Goal: Information Seeking & Learning: Learn about a topic

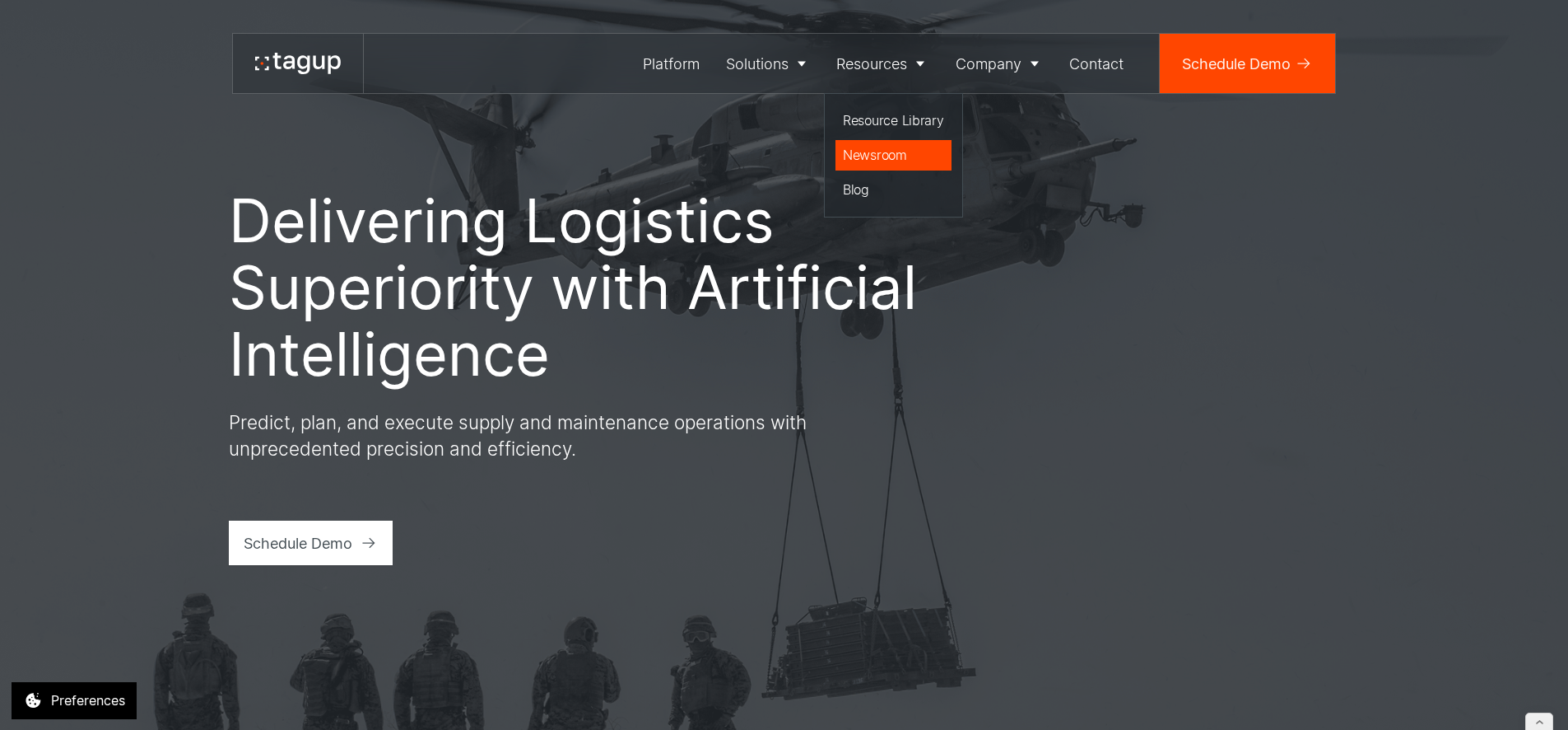
click at [867, 161] on div "Newsroom" at bounding box center [893, 154] width 101 height 20
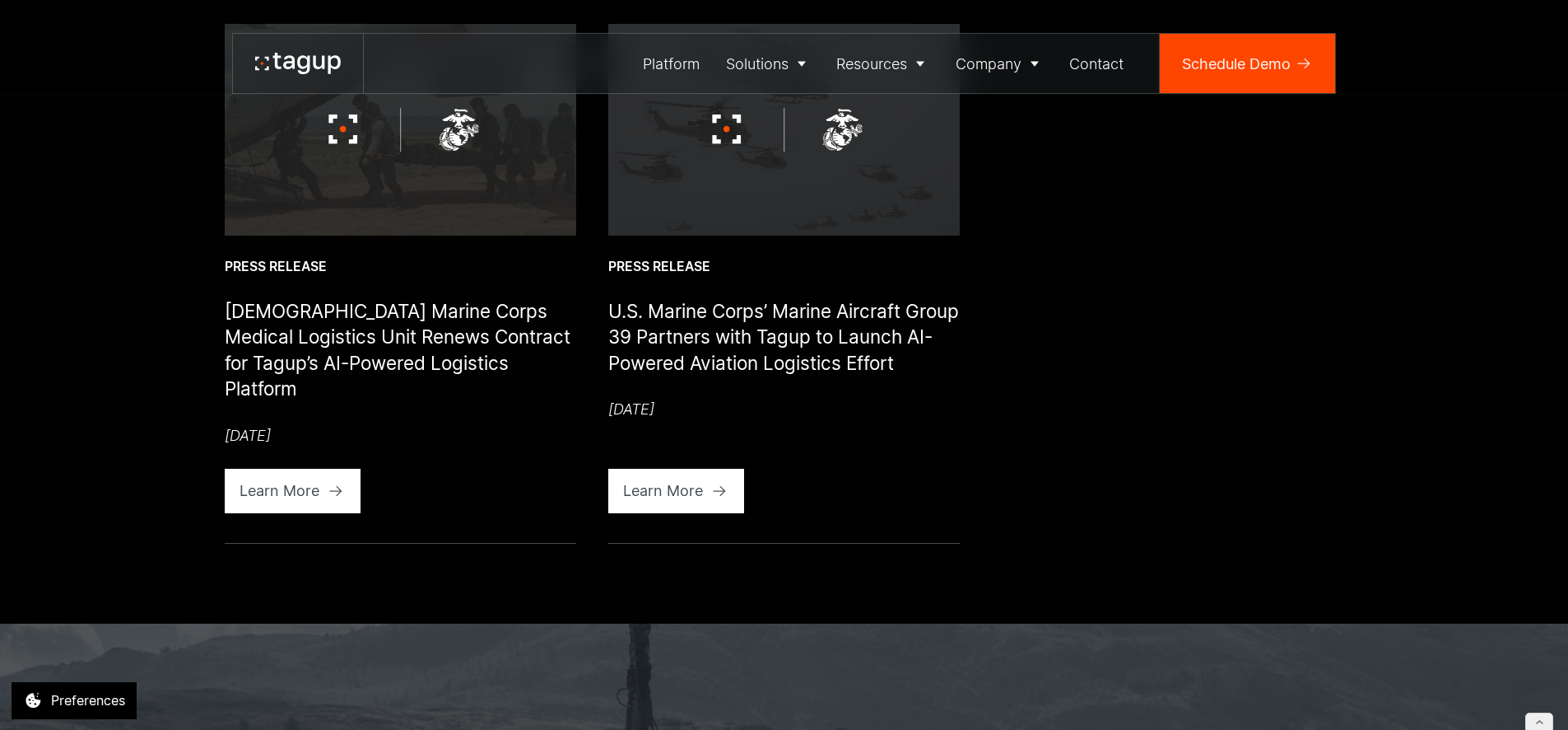
scroll to position [858, 0]
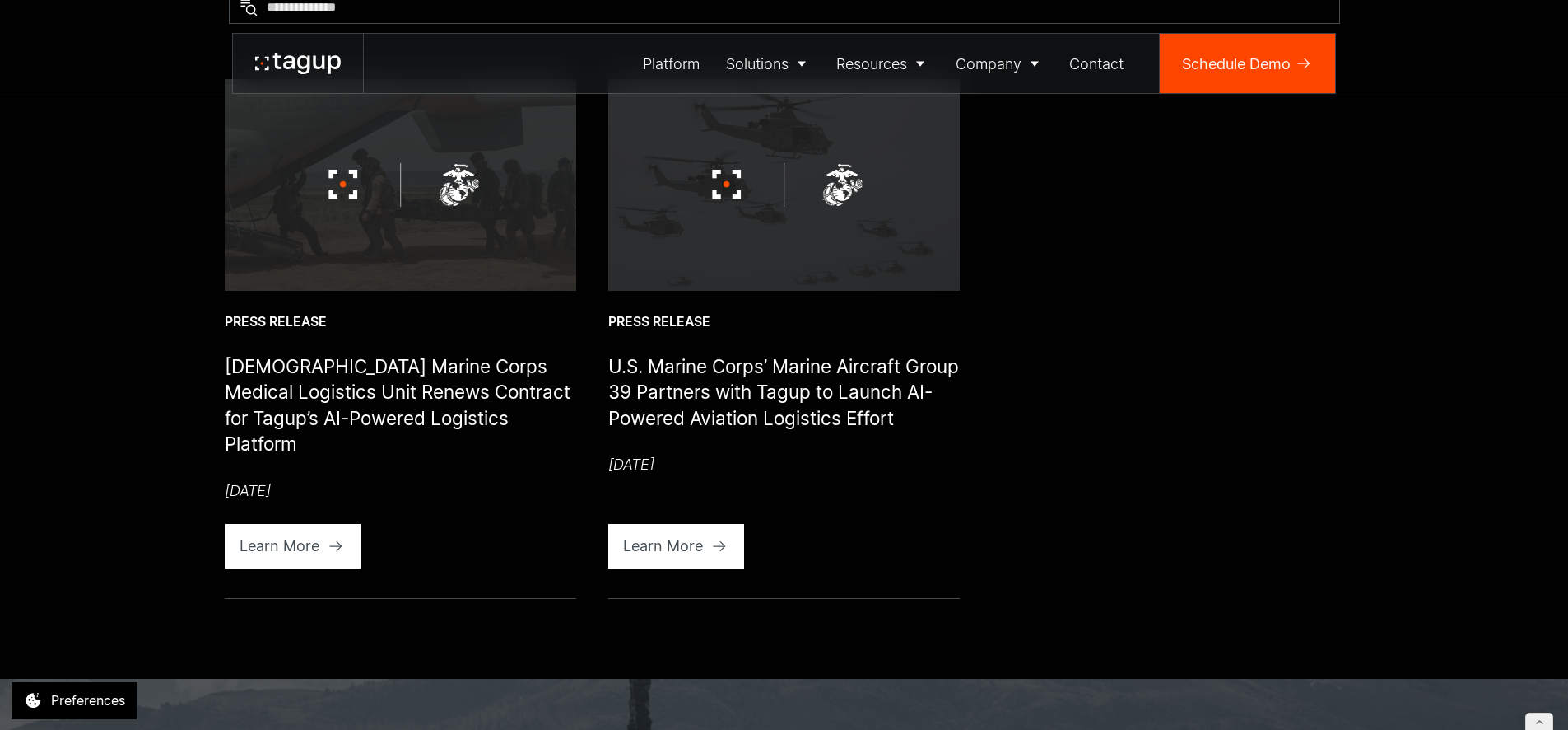
click at [406, 240] on img at bounding box center [399, 185] width 351 height 211
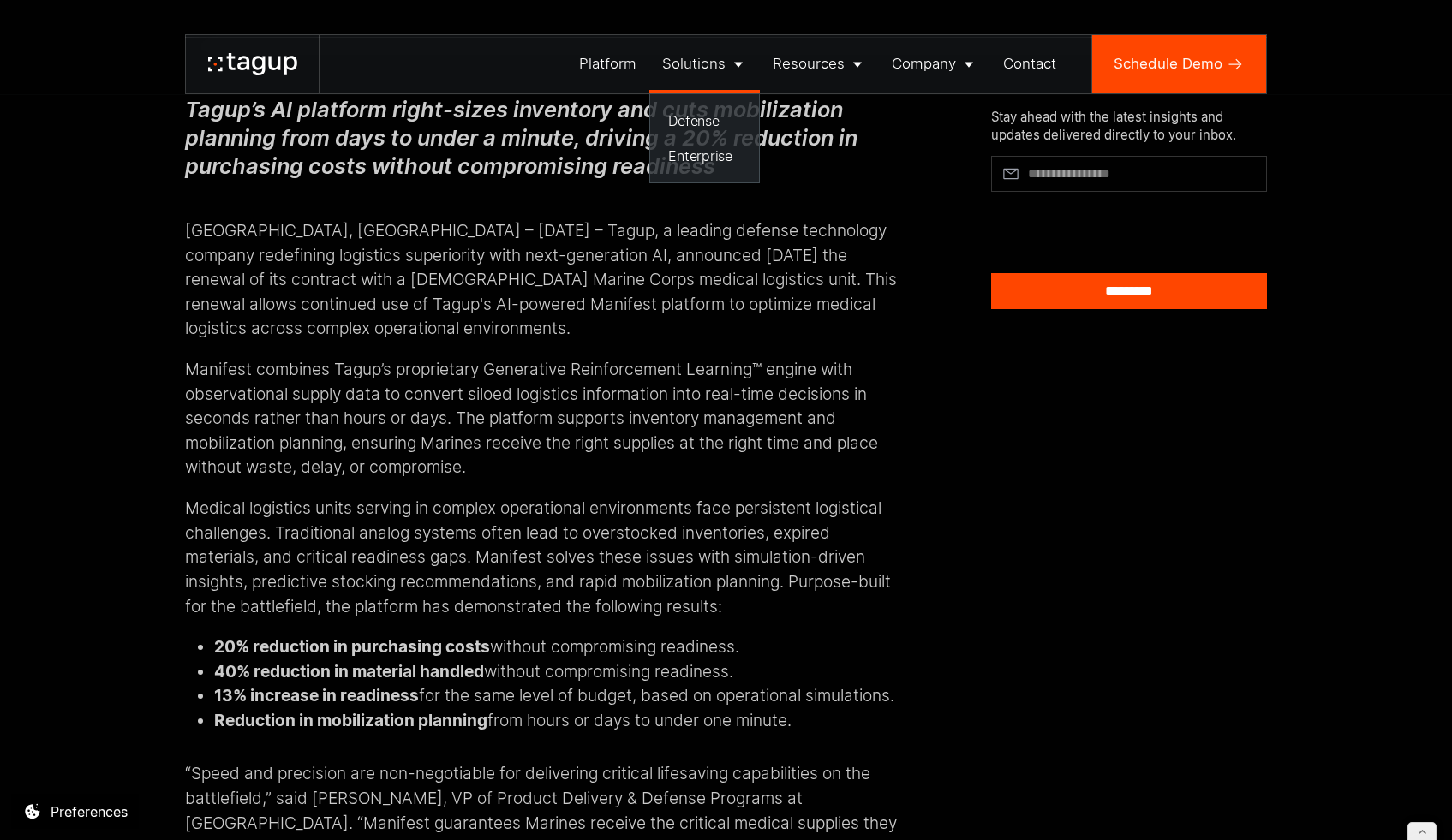
scroll to position [203, 0]
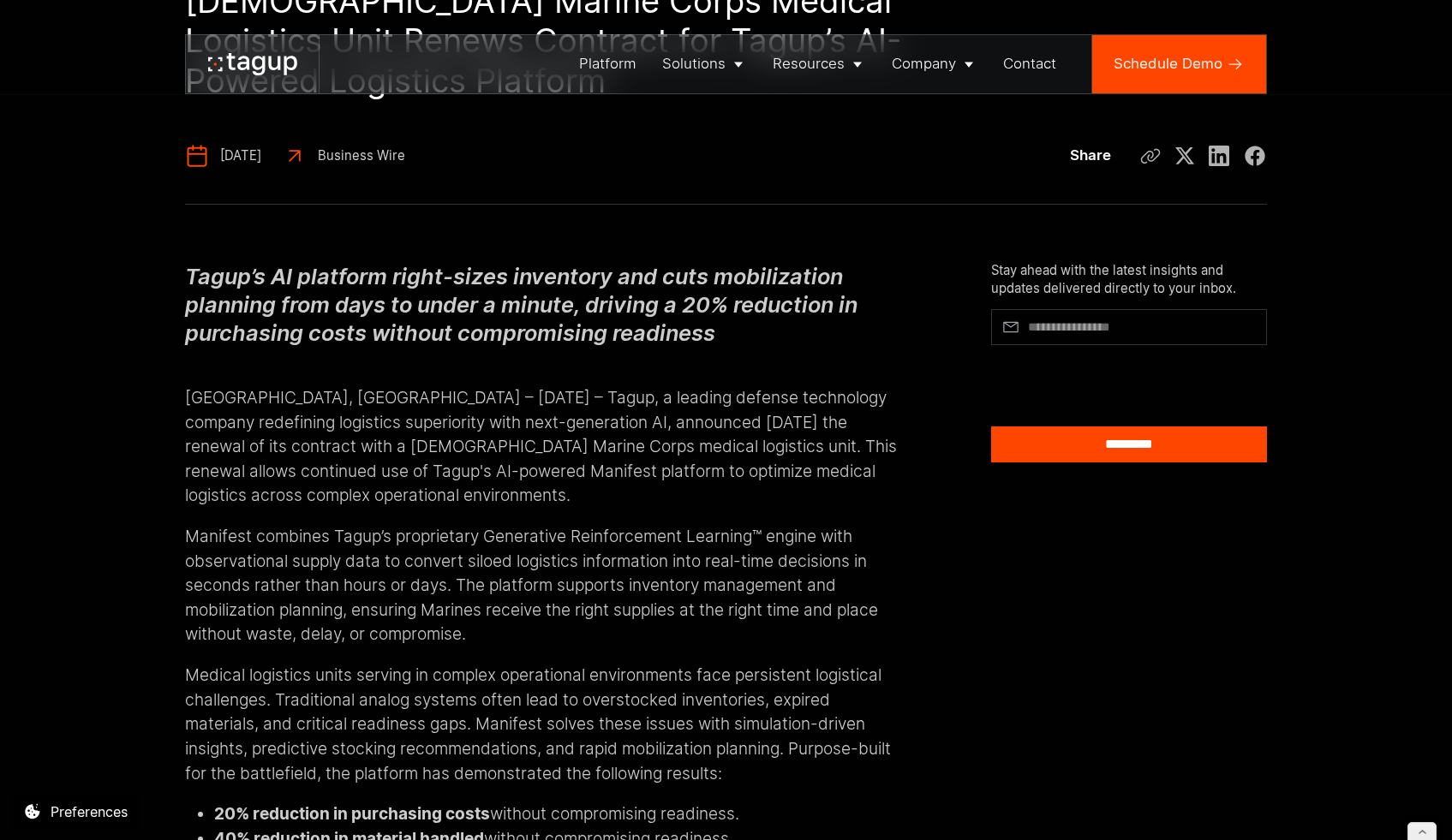
click at [581, 415] on p "Boston, MA – September 17th, 2025 – Tagup, a leading defense technology company…" at bounding box center [545, 435] width 719 height 148
click at [531, 400] on p "Boston, MA – September 17th, 2025 – Tagup, a leading defense technology company…" at bounding box center [545, 435] width 719 height 148
drag, startPoint x: 532, startPoint y: 403, endPoint x: 622, endPoint y: 349, distance: 105.0
click at [596, 414] on p "Boston, MA – September 17th, 2025 – Tagup, a leading defense technology company…" at bounding box center [545, 435] width 719 height 148
click at [602, 400] on p "Boston, MA – September 17th, 2025 – Tagup, a leading defense technology company…" at bounding box center [545, 435] width 719 height 148
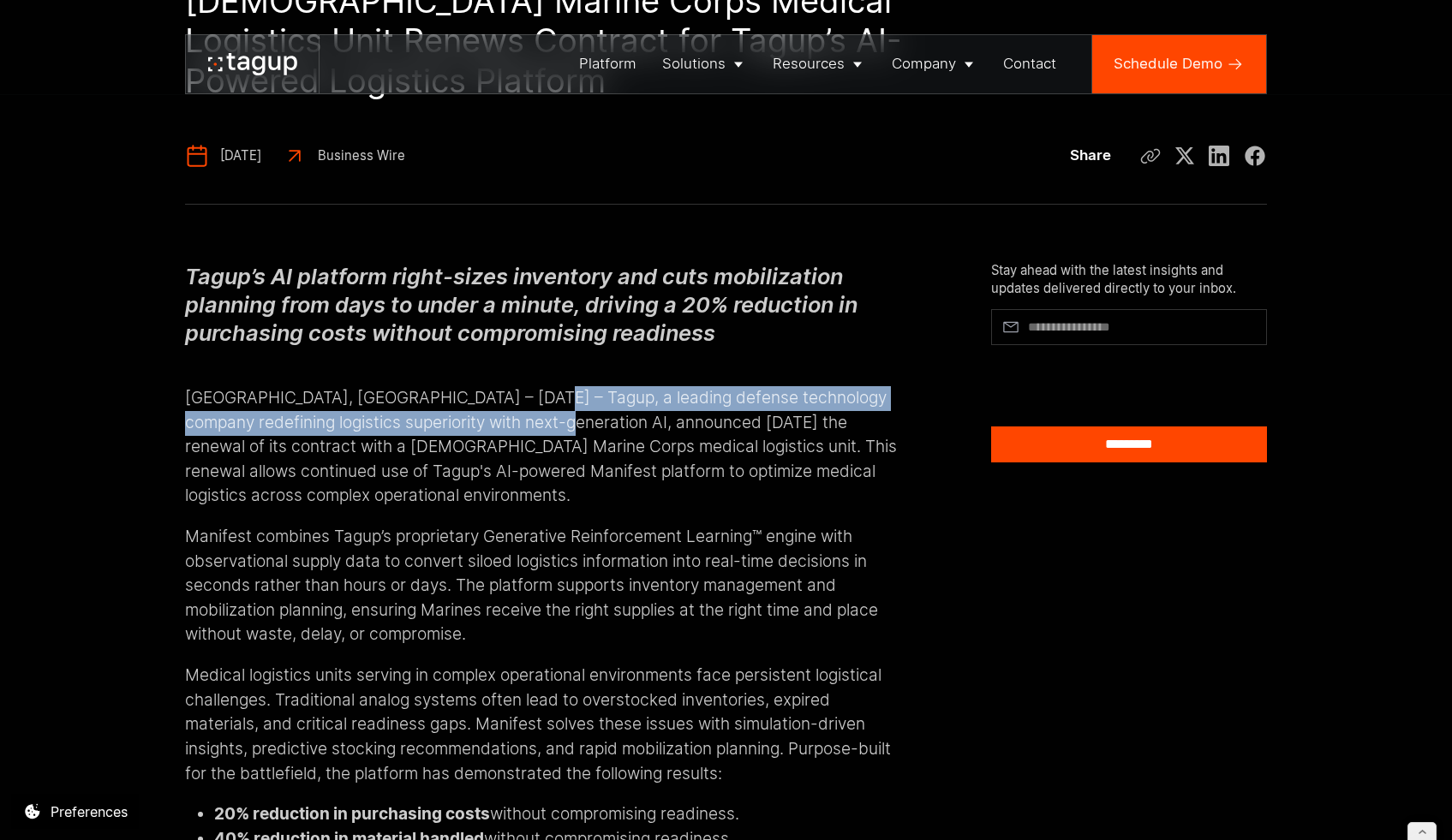
drag, startPoint x: 535, startPoint y: 403, endPoint x: 599, endPoint y: 365, distance: 74.4
click at [597, 417] on p "Boston, MA – September 17th, 2025 – Tagup, a leading defense technology company…" at bounding box center [545, 435] width 719 height 148
copy p "a leading defense technology company redefining logistics superiority with next…"
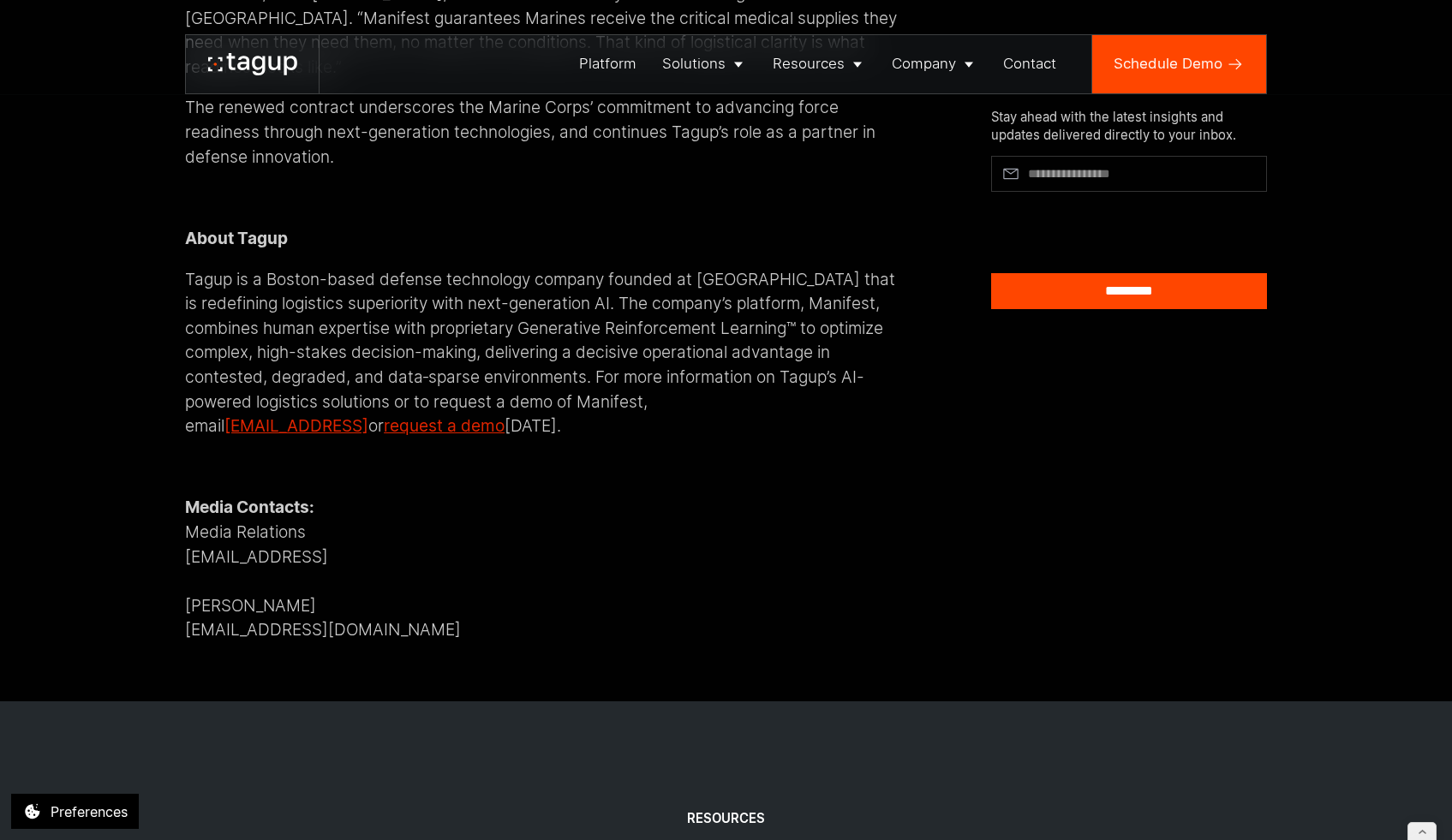
scroll to position [1154, 0]
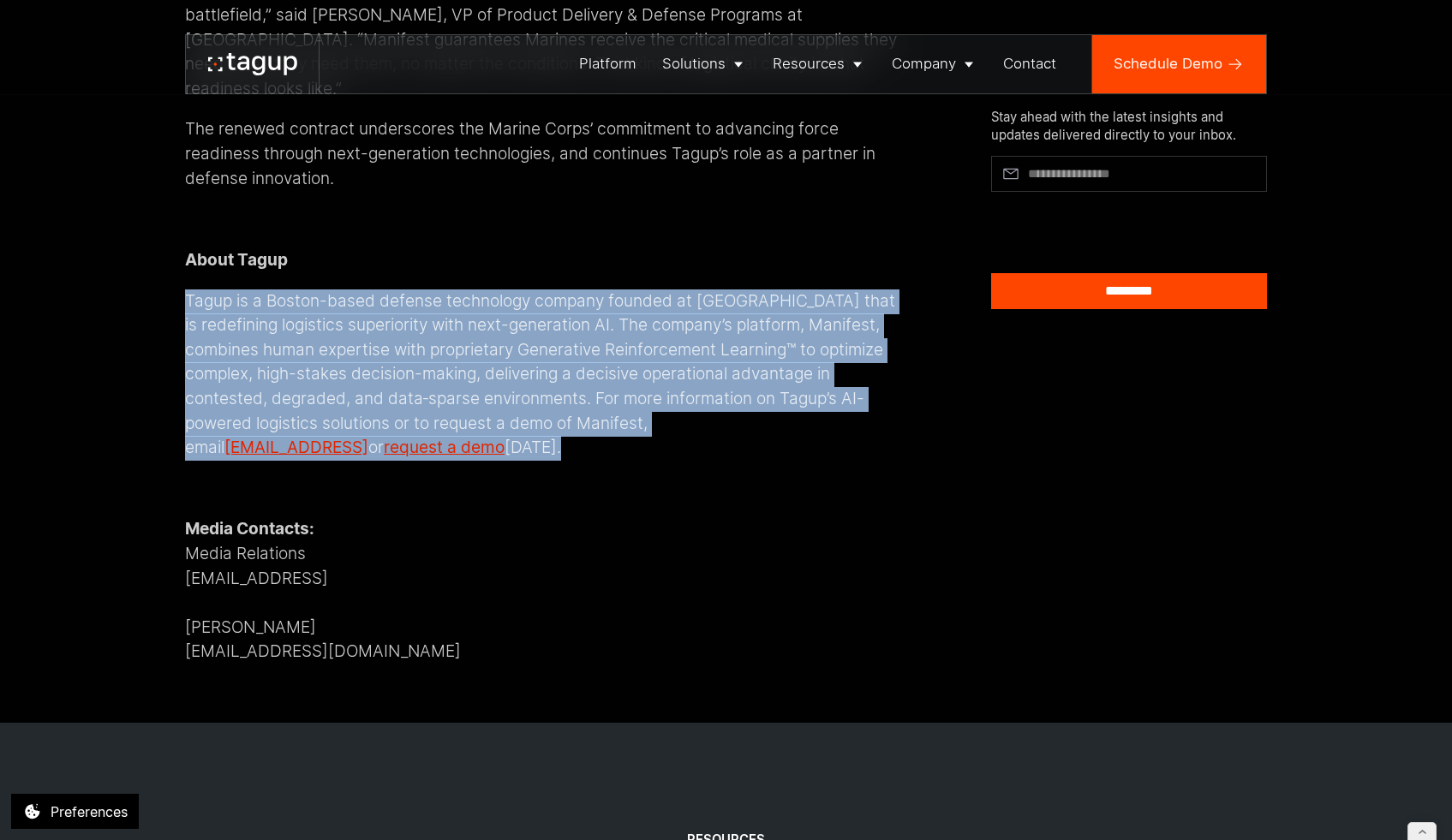
drag, startPoint x: 180, startPoint y: 288, endPoint x: 326, endPoint y: 435, distance: 207.2
click at [329, 435] on p "Tagup is a Boston-based defense technology company founded at MIT that is redef…" at bounding box center [545, 375] width 719 height 171
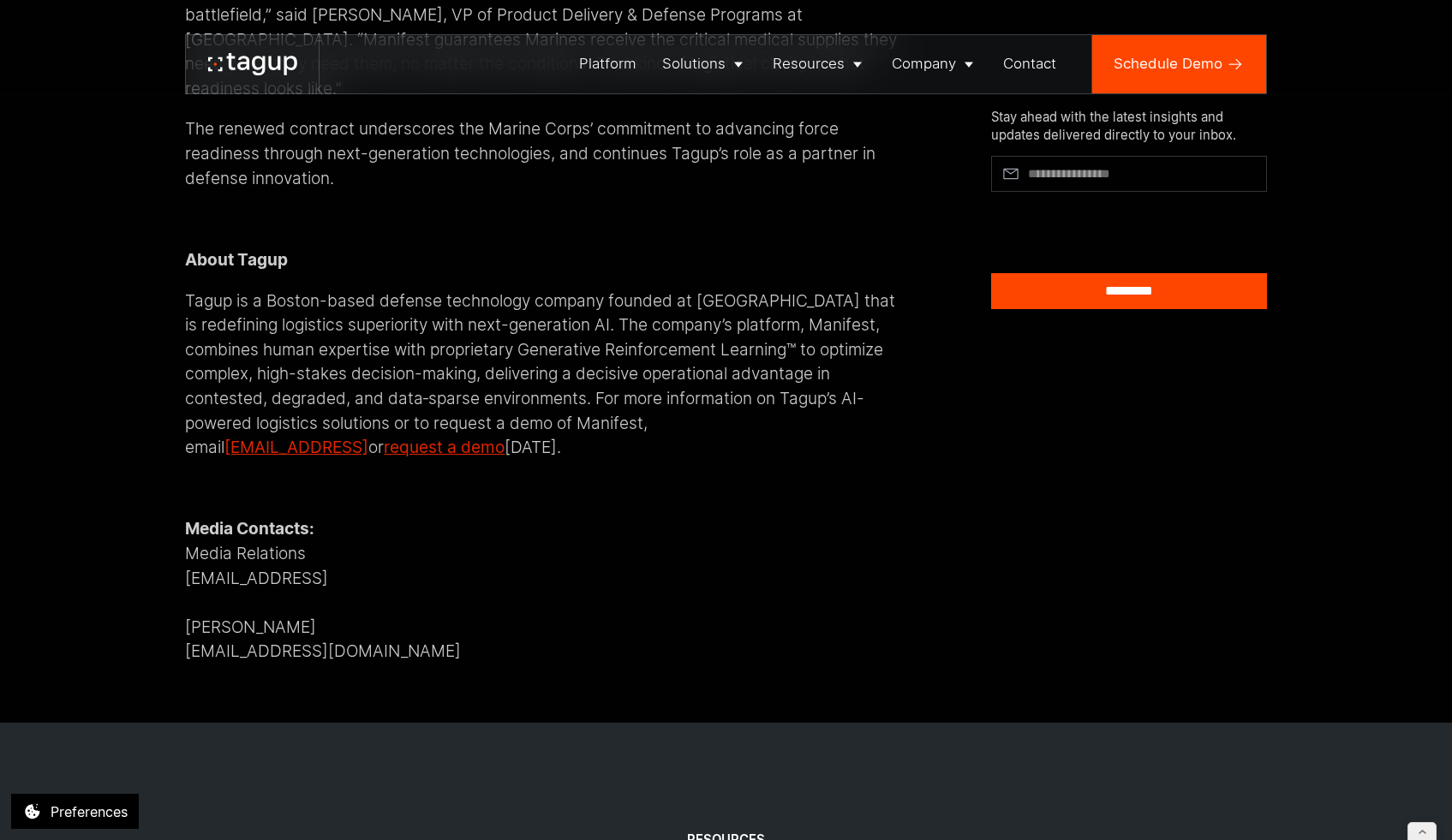
click at [252, 364] on p "Tagup is a Boston-based defense technology company founded at MIT that is redef…" at bounding box center [545, 375] width 719 height 171
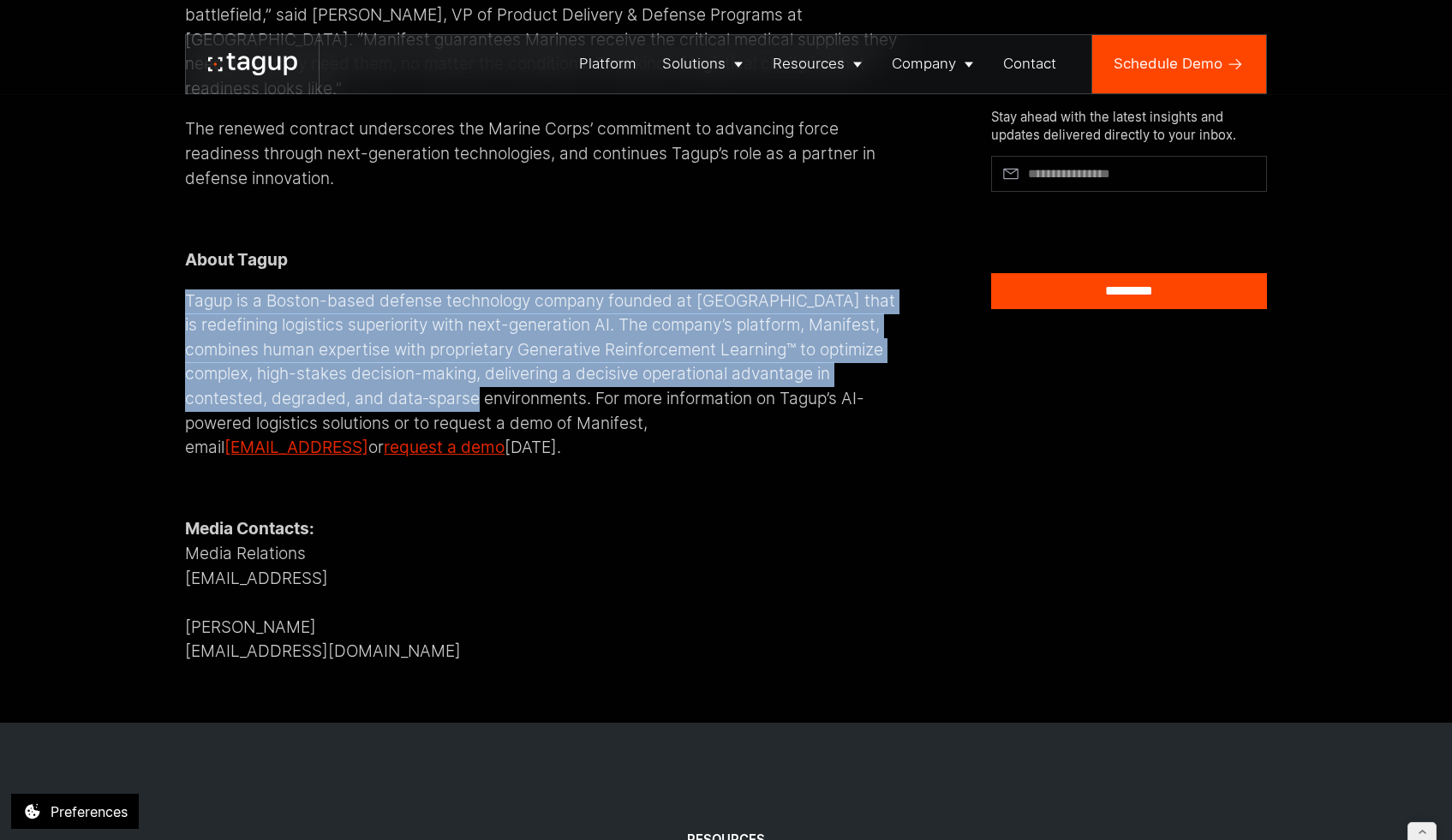
drag, startPoint x: 189, startPoint y: 290, endPoint x: 499, endPoint y: 391, distance: 326.0
click at [499, 391] on p "Tagup is a Boston-based defense technology company founded at MIT that is redef…" at bounding box center [545, 375] width 719 height 171
copy p "Tagup is a Boston-based defense technology company founded at MIT that is redef…"
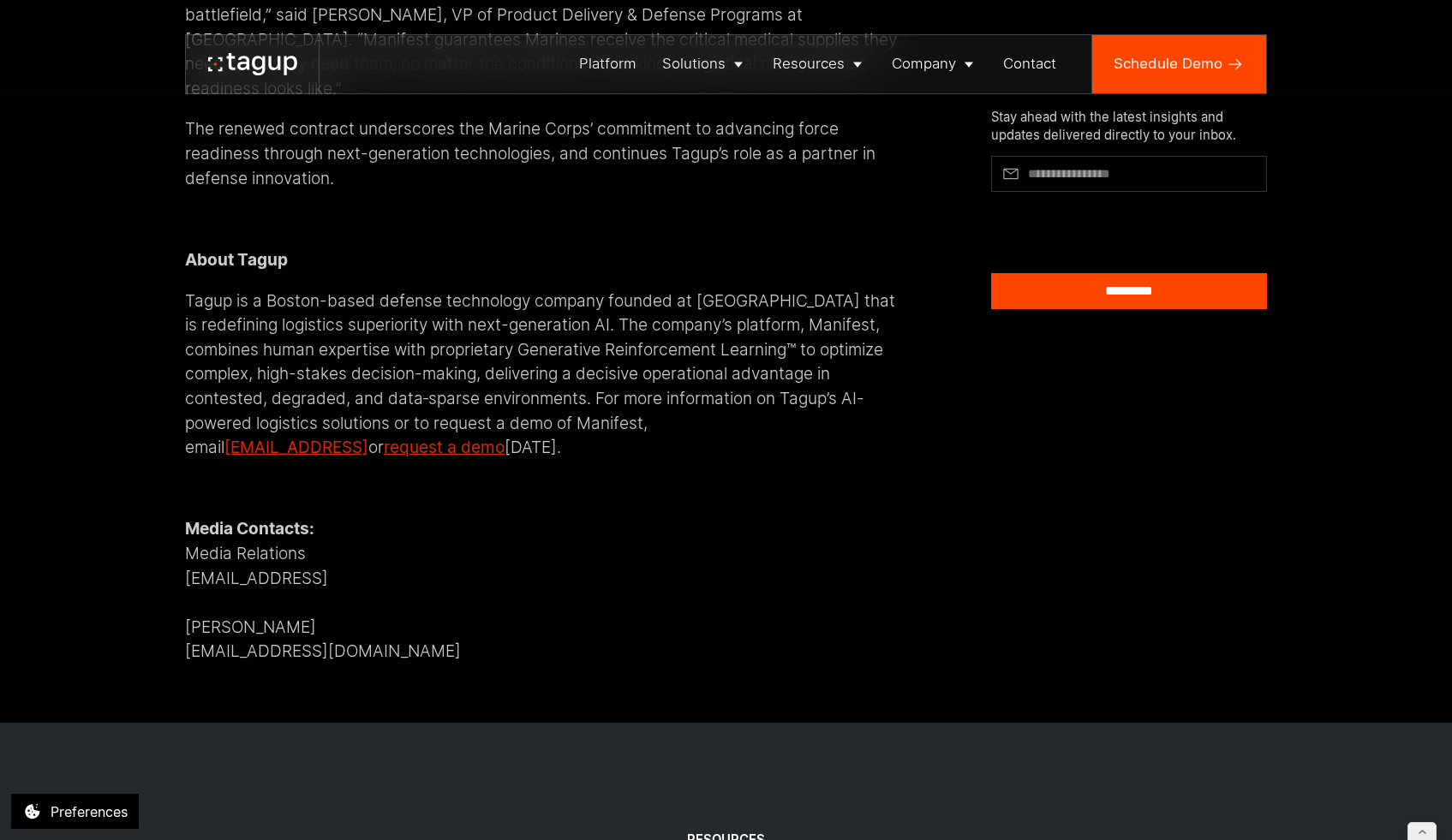
click at [297, 427] on p "Tagup is a Boston-based defense technology company founded at MIT that is redef…" at bounding box center [545, 375] width 719 height 171
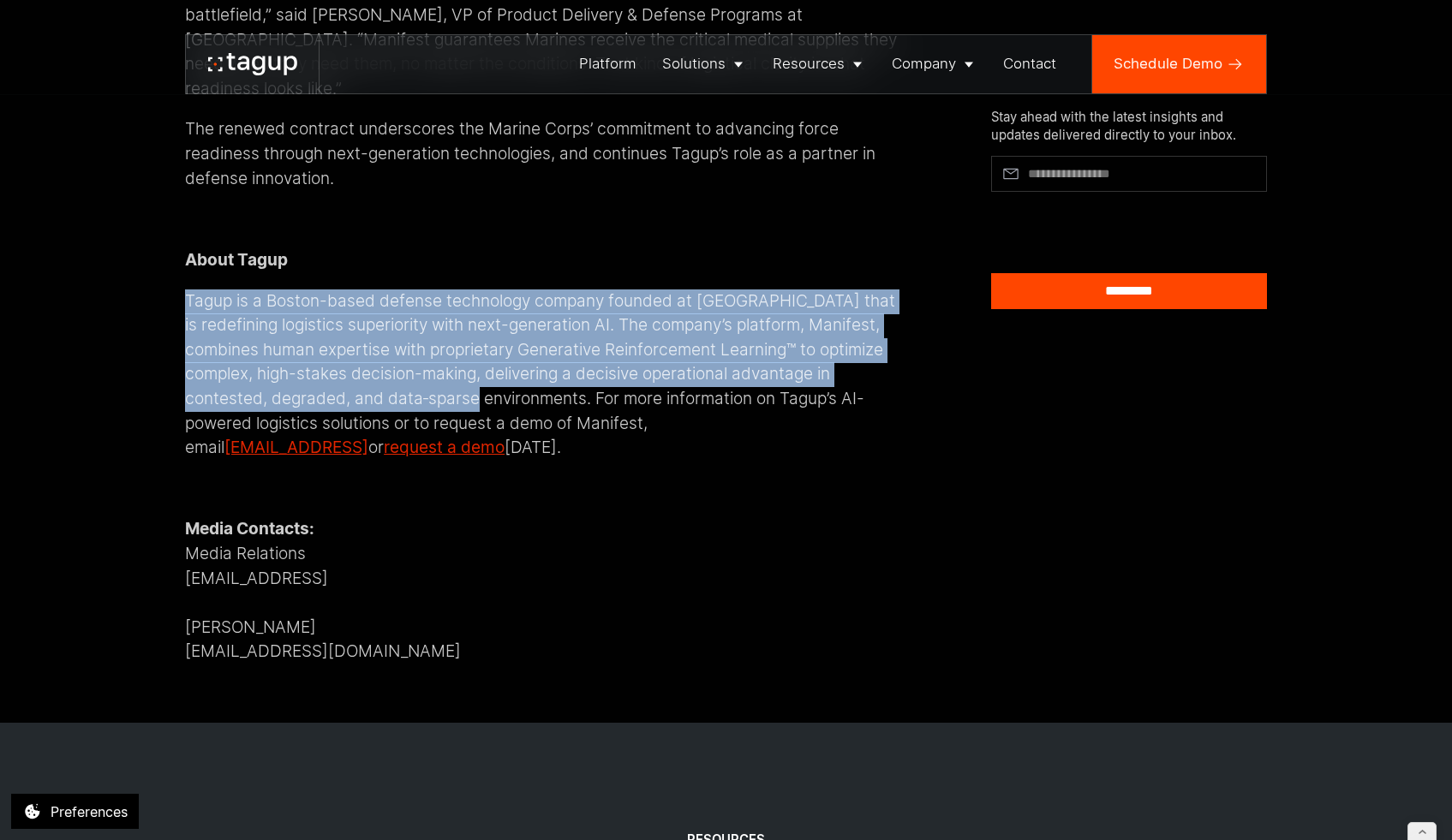
drag, startPoint x: 185, startPoint y: 285, endPoint x: 510, endPoint y: 312, distance: 326.1
click at [503, 381] on p "Tagup is a Boston-based defense technology company founded at MIT that is redef…" at bounding box center [545, 375] width 719 height 171
copy p "Tagup is a Boston-based defense technology company founded at MIT that is redef…"
